Goal: Find specific page/section: Find specific page/section

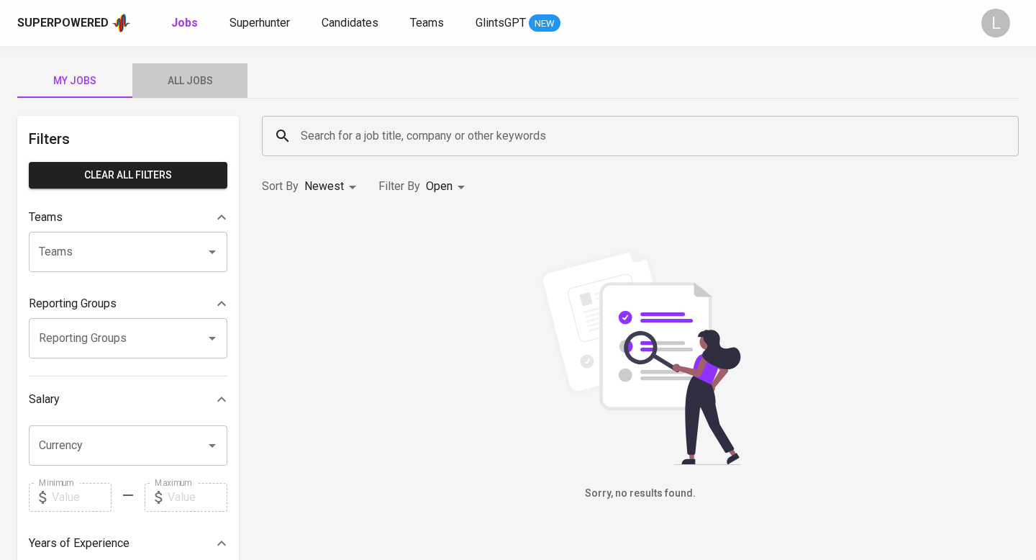
click at [204, 81] on span "All Jobs" at bounding box center [190, 81] width 98 height 18
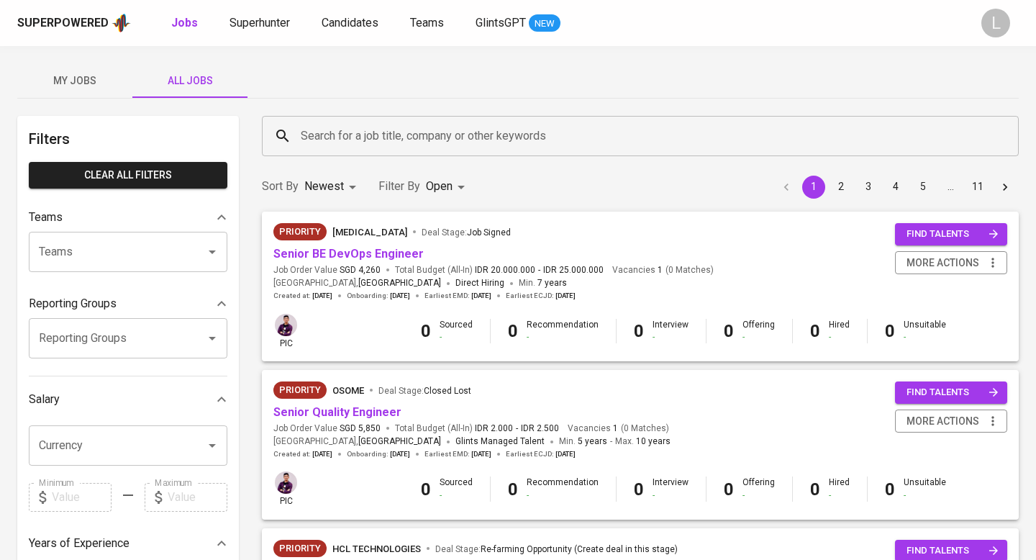
click at [212, 343] on icon "Open" at bounding box center [212, 337] width 17 height 17
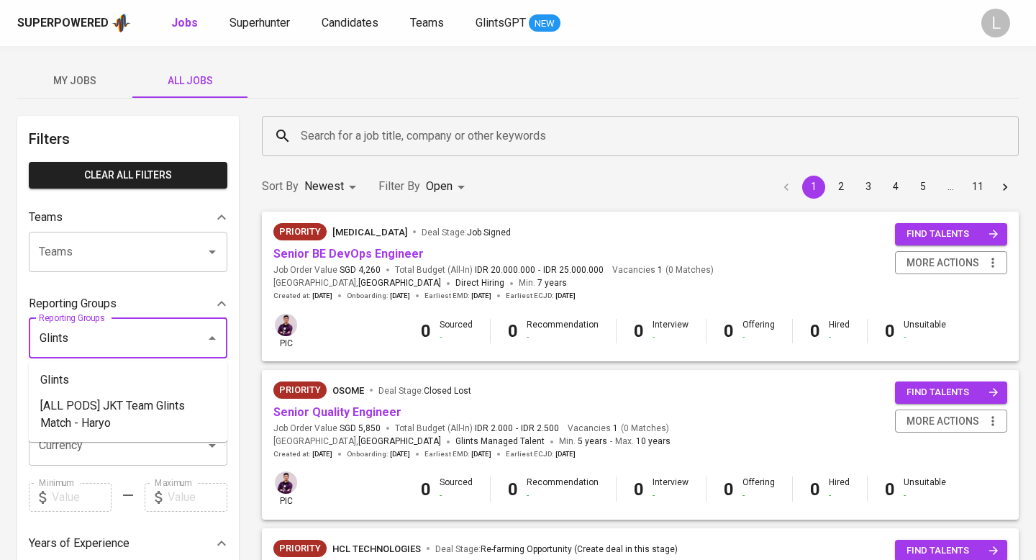
click at [175, 381] on li "Glints" at bounding box center [128, 380] width 199 height 26
type input "Glints"
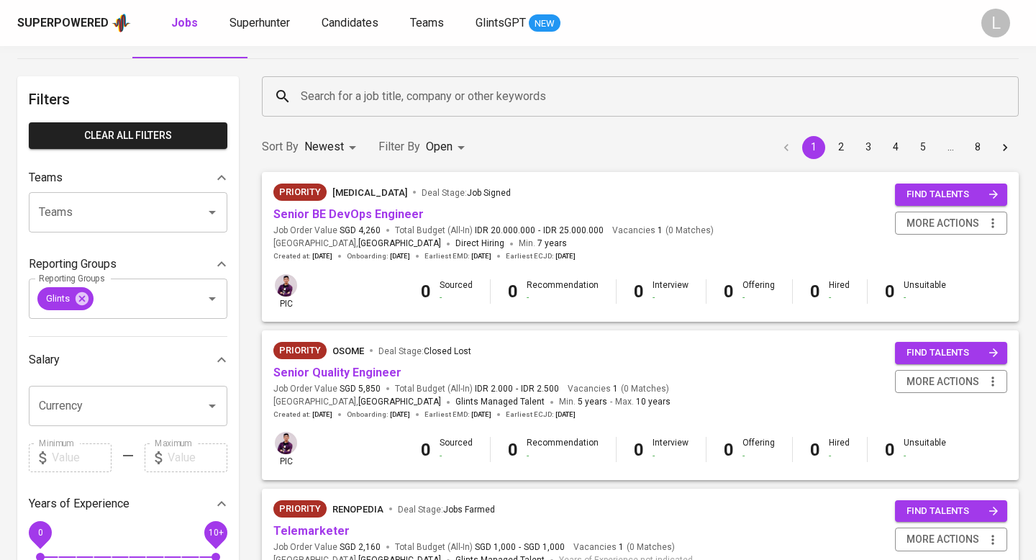
scroll to position [44, 0]
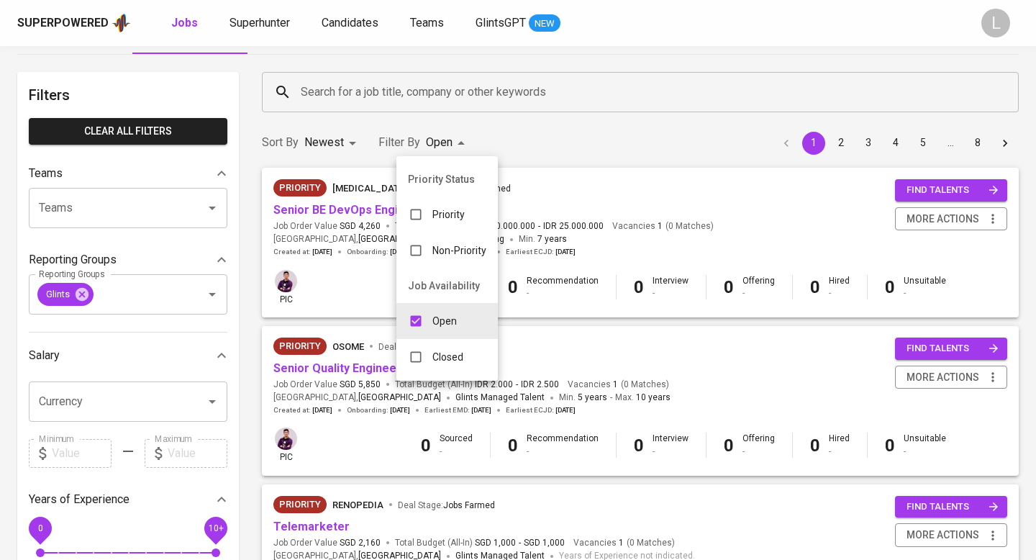
click at [558, 138] on div at bounding box center [518, 280] width 1036 height 560
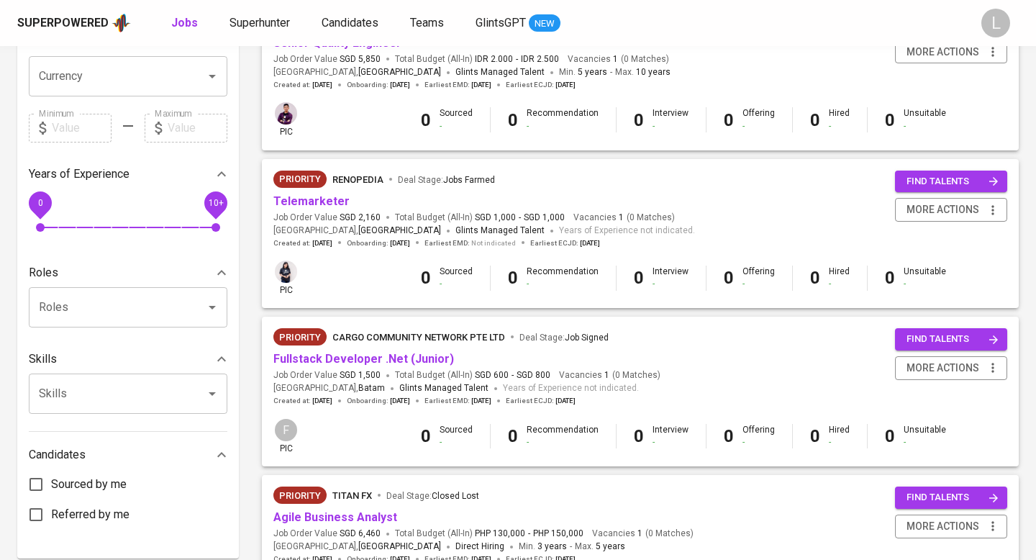
scroll to position [0, 0]
